Goal: Information Seeking & Learning: Learn about a topic

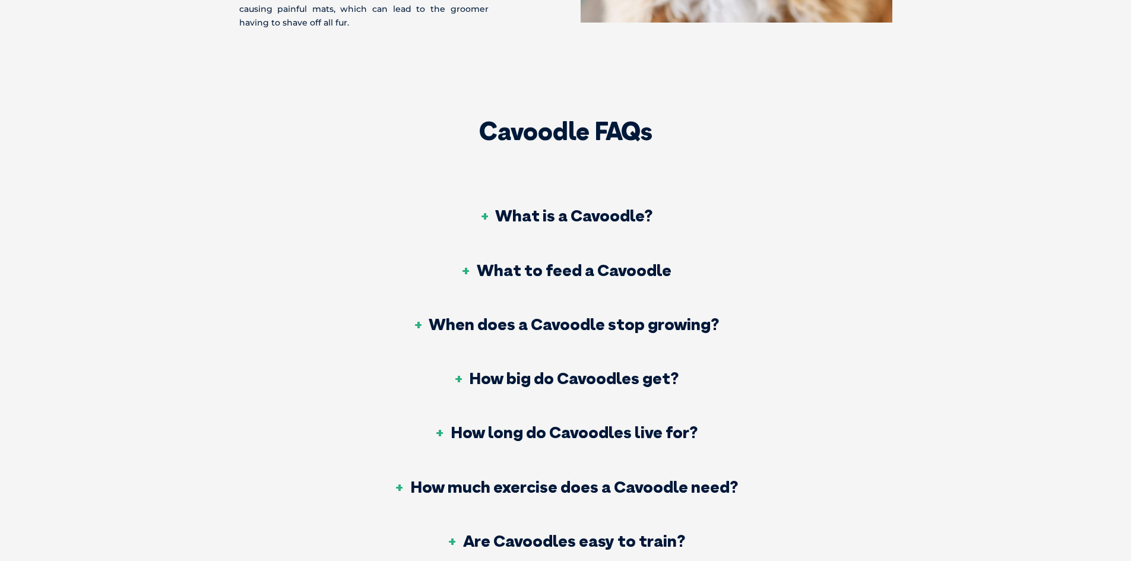
scroll to position [4332, 0]
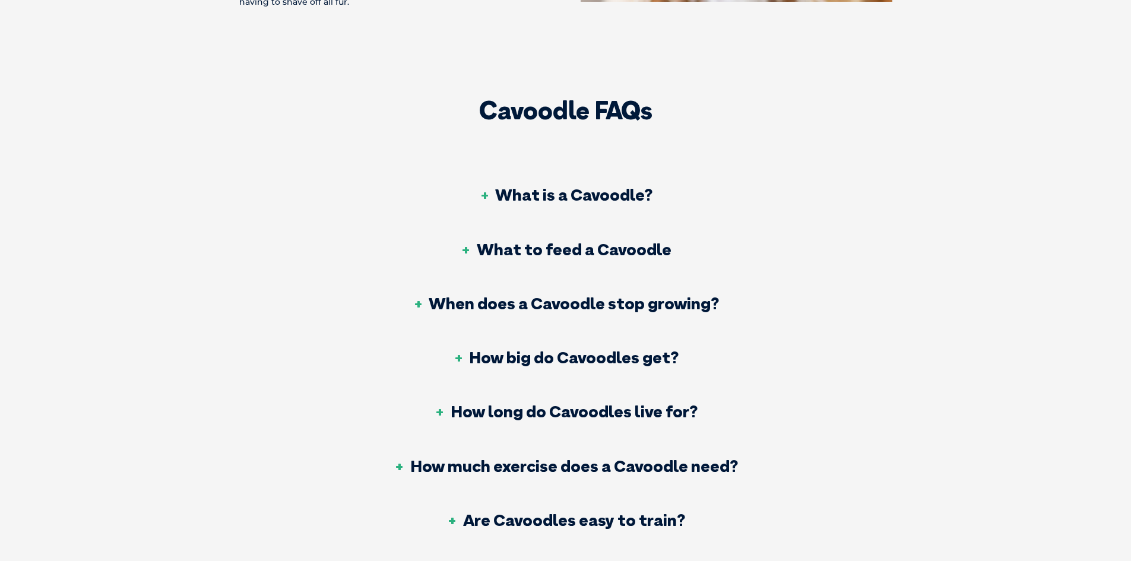
click at [476, 241] on h3 "What to feed a Cavoodle" at bounding box center [565, 249] width 211 height 17
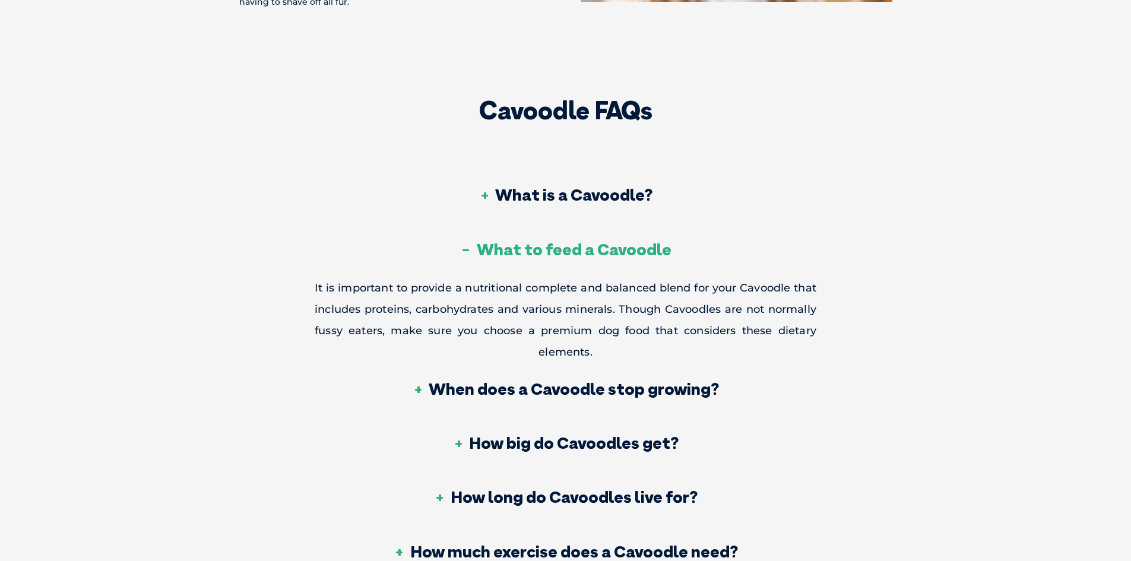
click at [476, 241] on h3 "What to feed a Cavoodle" at bounding box center [565, 249] width 211 height 17
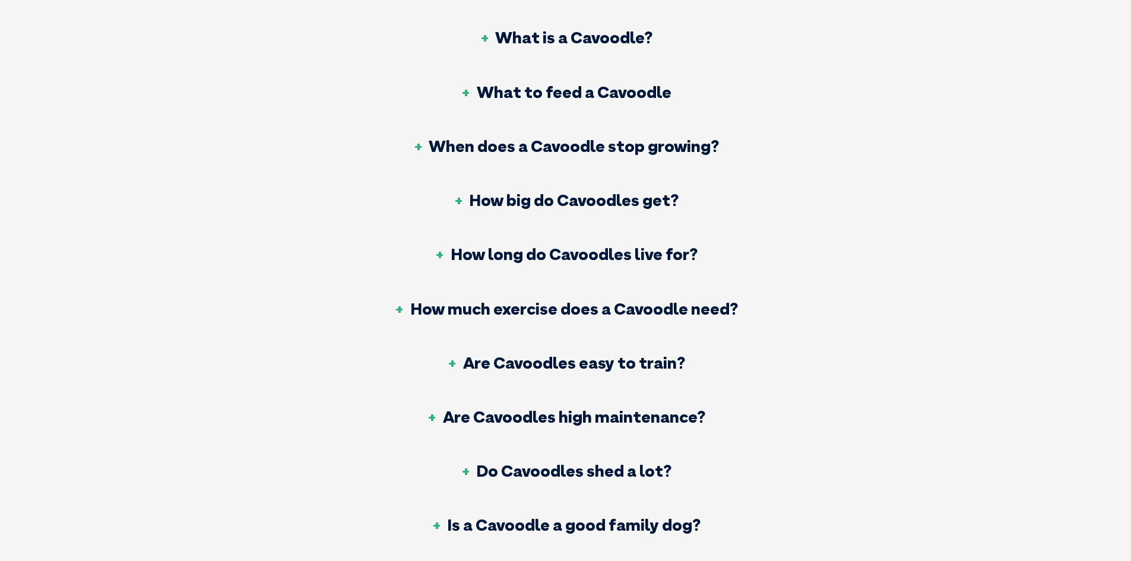
scroll to position [4510, 0]
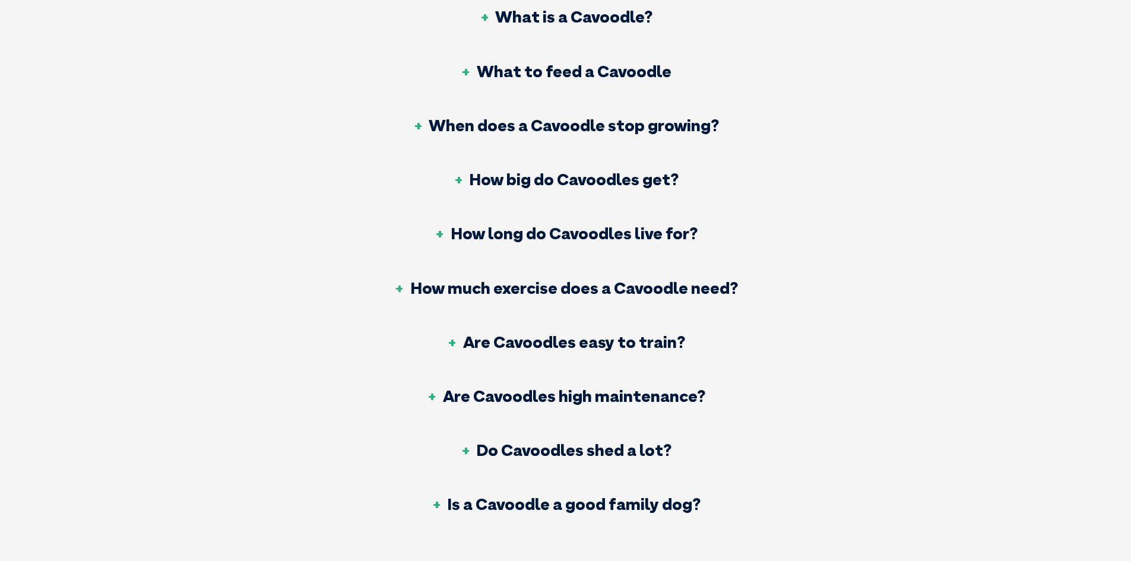
click at [481, 225] on h3 "How long do Cavoodles live for?" at bounding box center [565, 233] width 263 height 17
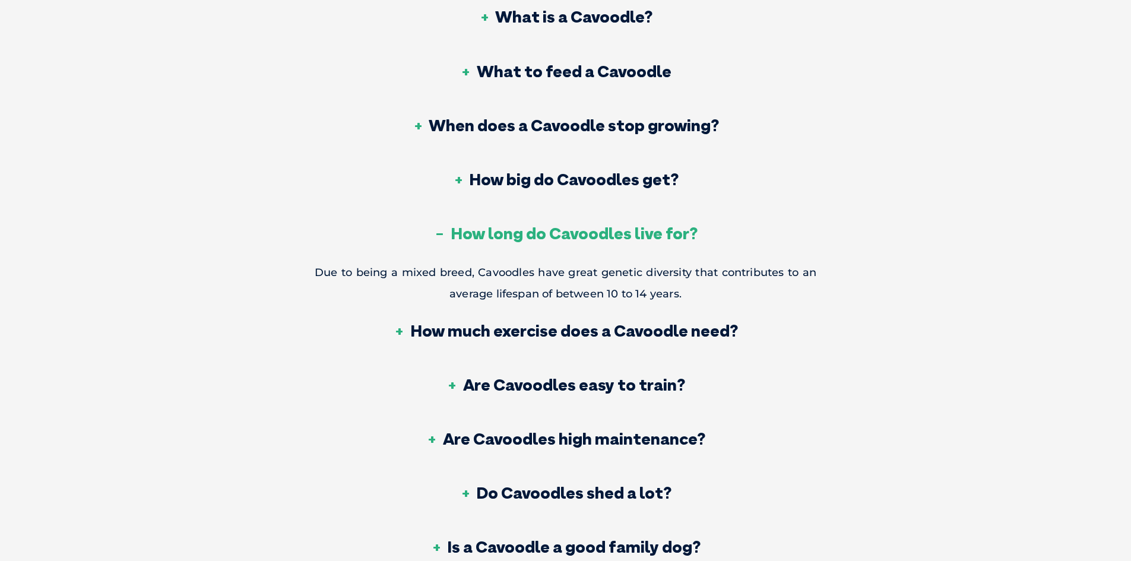
click at [481, 225] on h3 "How long do Cavoodles live for?" at bounding box center [565, 233] width 263 height 17
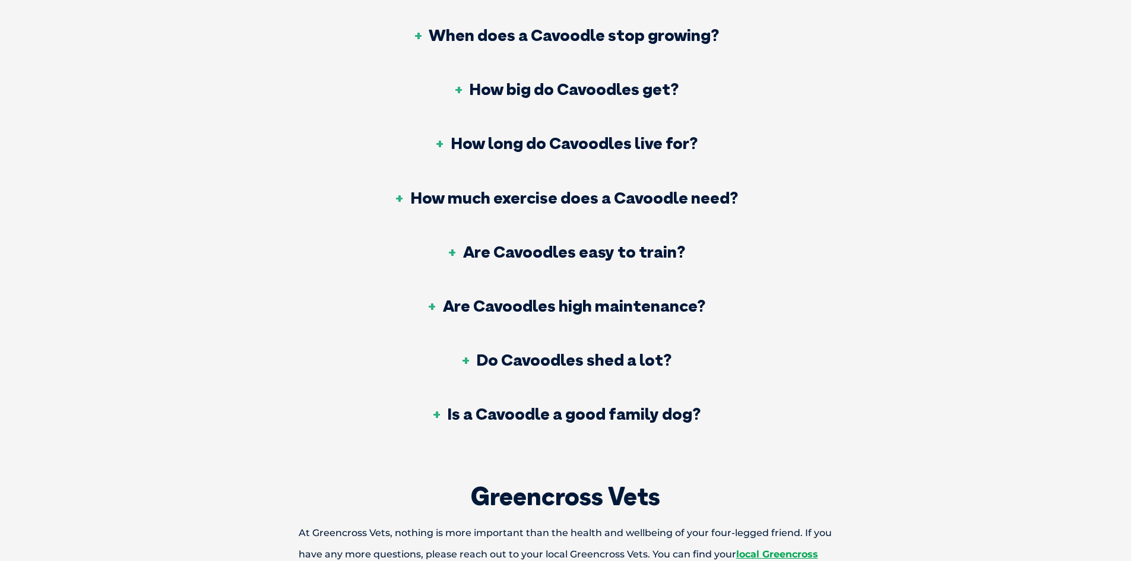
scroll to position [4629, 0]
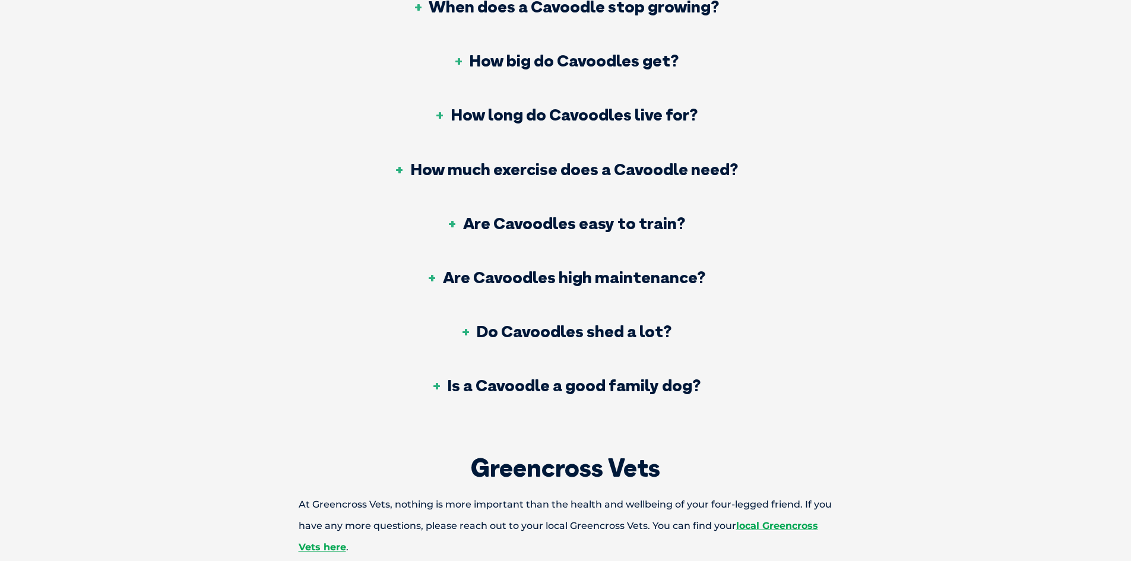
click at [522, 215] on h3 "Are Cavoodles easy to train?" at bounding box center [565, 223] width 239 height 17
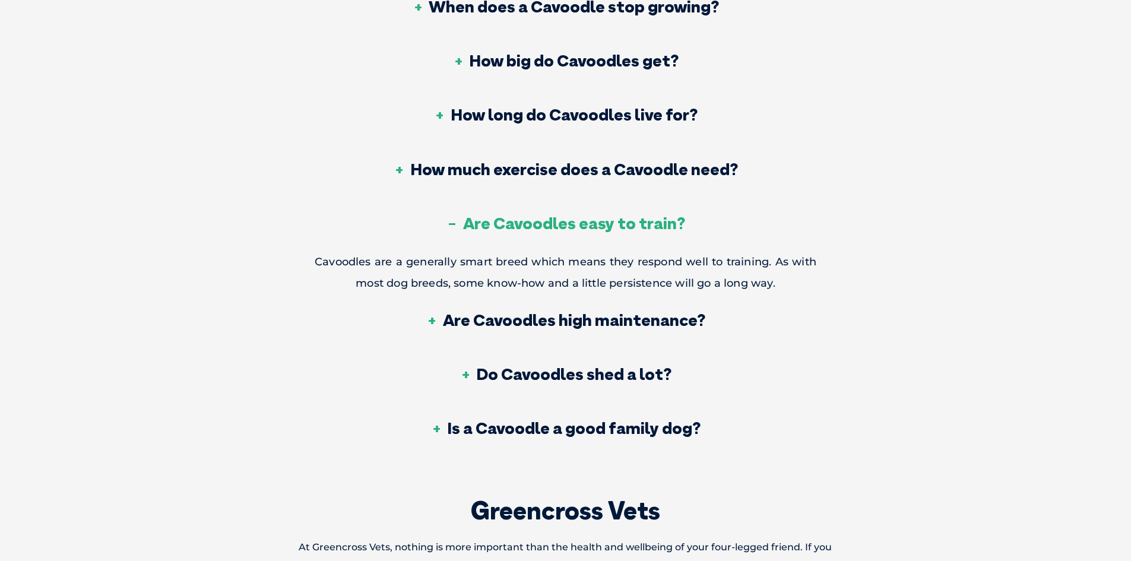
click at [522, 215] on h3 "Are Cavoodles easy to train?" at bounding box center [565, 223] width 239 height 17
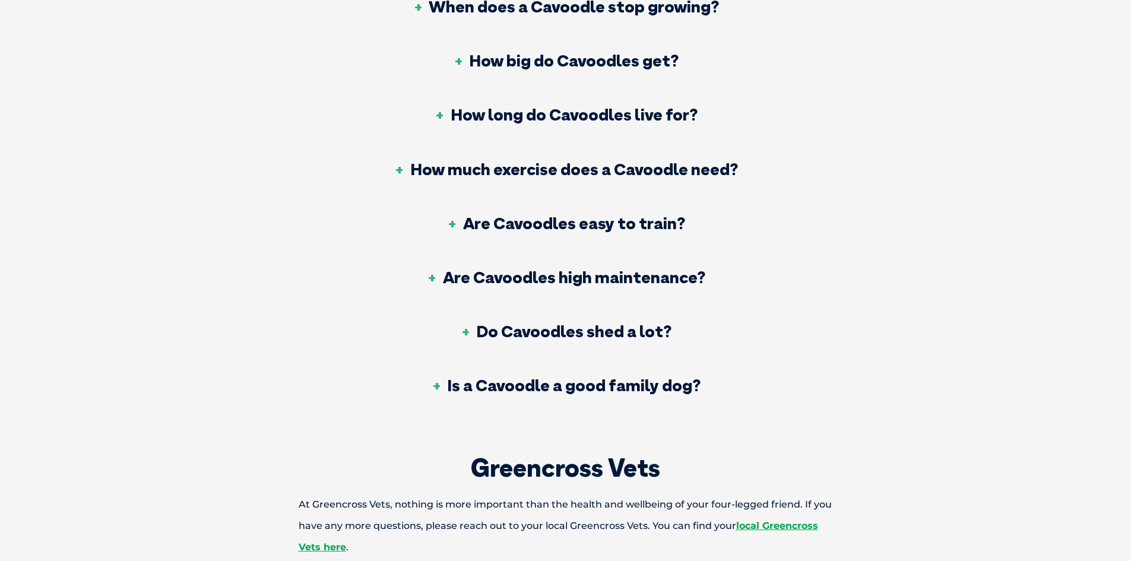
click at [525, 269] on h3 "Are Cavoodles high maintenance?" at bounding box center [565, 277] width 279 height 17
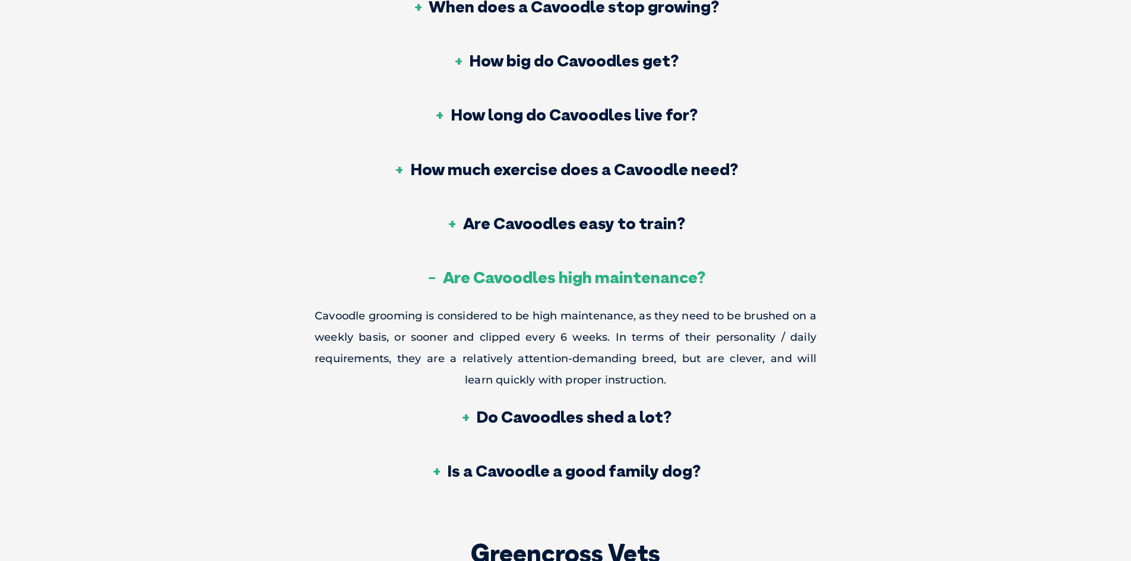
click at [525, 269] on h3 "Are Cavoodles high maintenance?" at bounding box center [565, 277] width 279 height 17
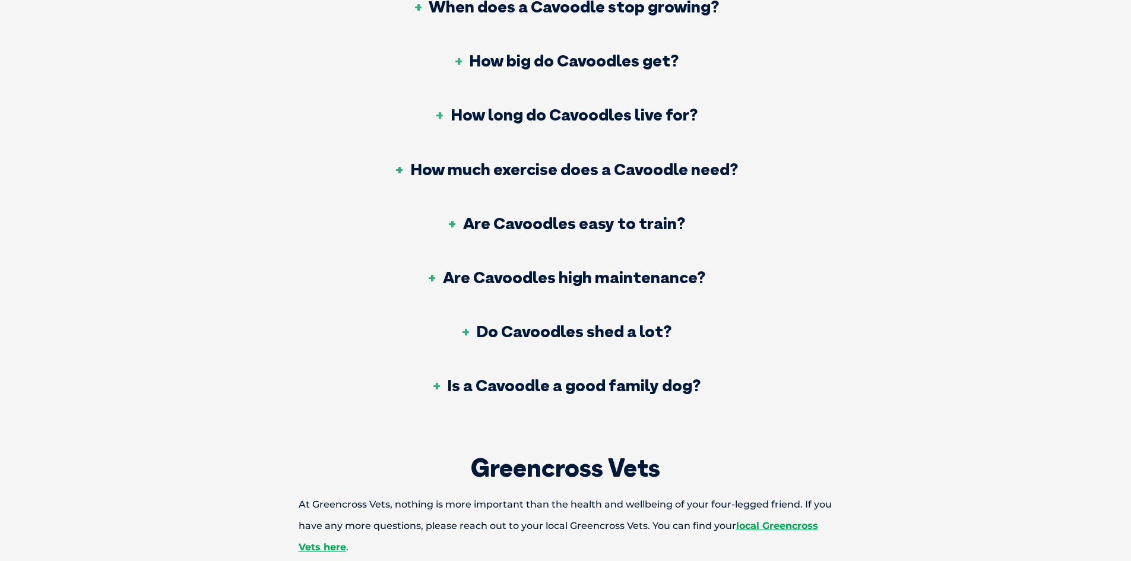
click at [522, 323] on h3 "Do Cavoodles shed a lot?" at bounding box center [565, 331] width 212 height 17
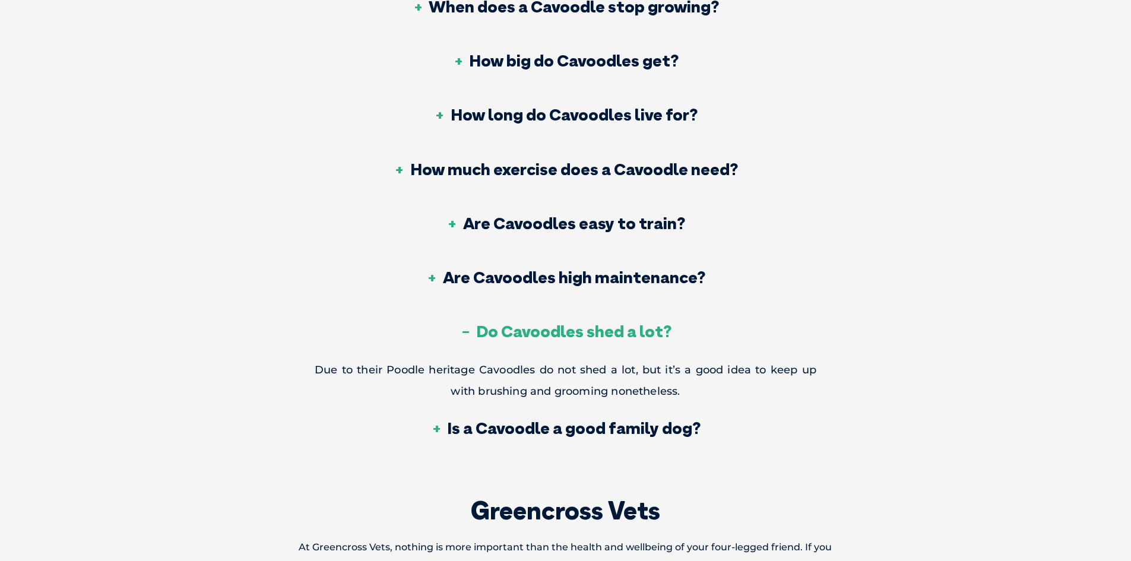
click at [522, 323] on h3 "Do Cavoodles shed a lot?" at bounding box center [565, 331] width 212 height 17
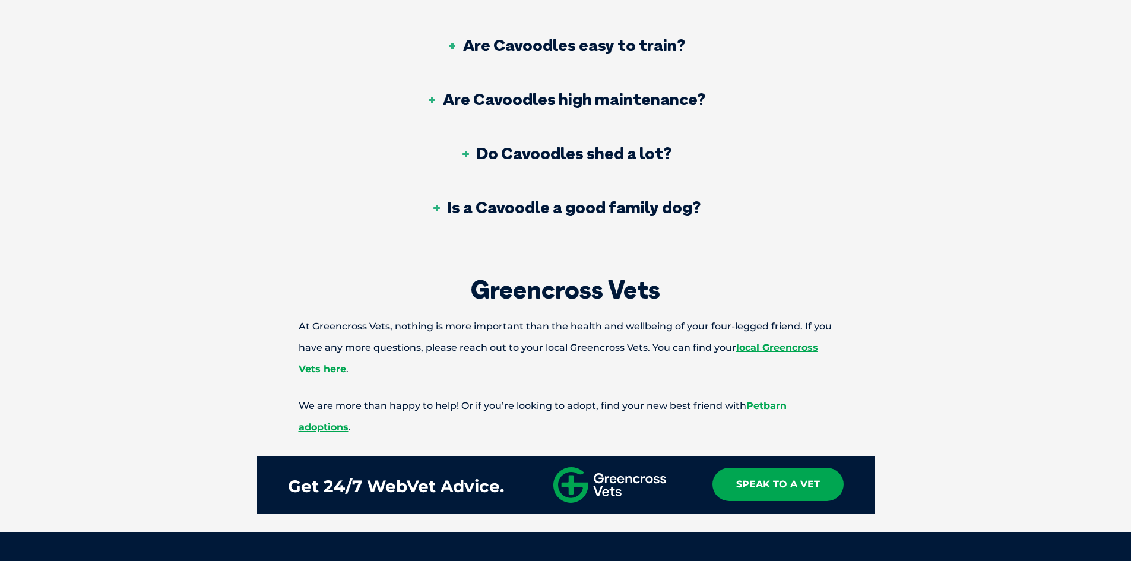
scroll to position [4866, 0]
